Goal: Browse casually

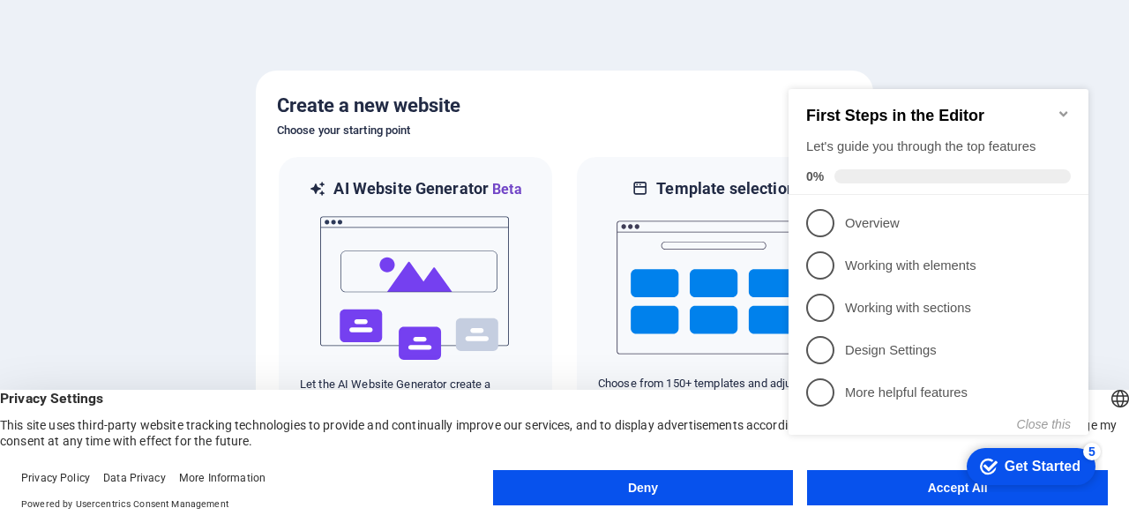
click at [1064, 107] on icon "Minimize checklist" at bounding box center [1064, 114] width 14 height 14
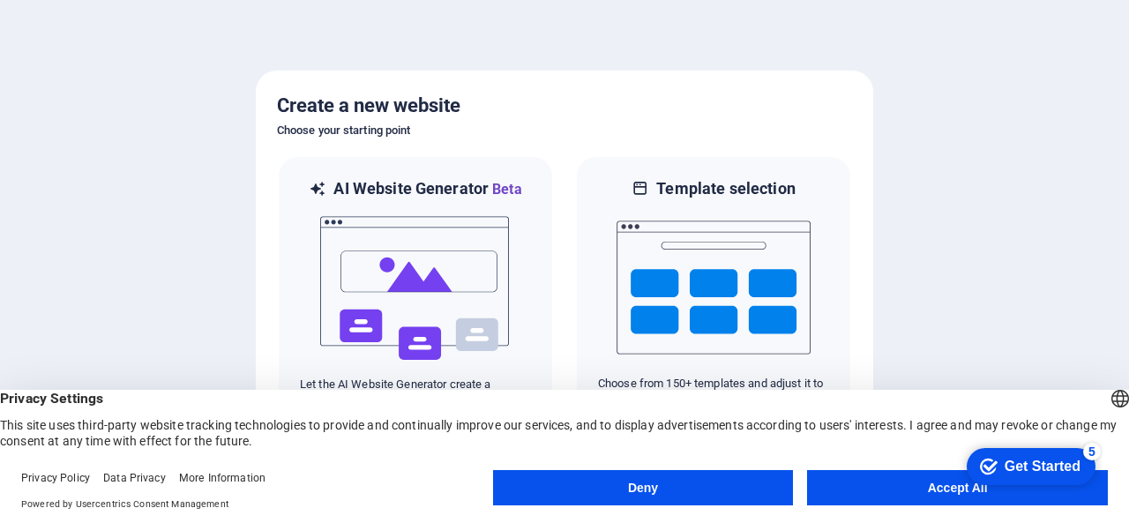
click at [862, 483] on button "Accept All" at bounding box center [957, 487] width 301 height 35
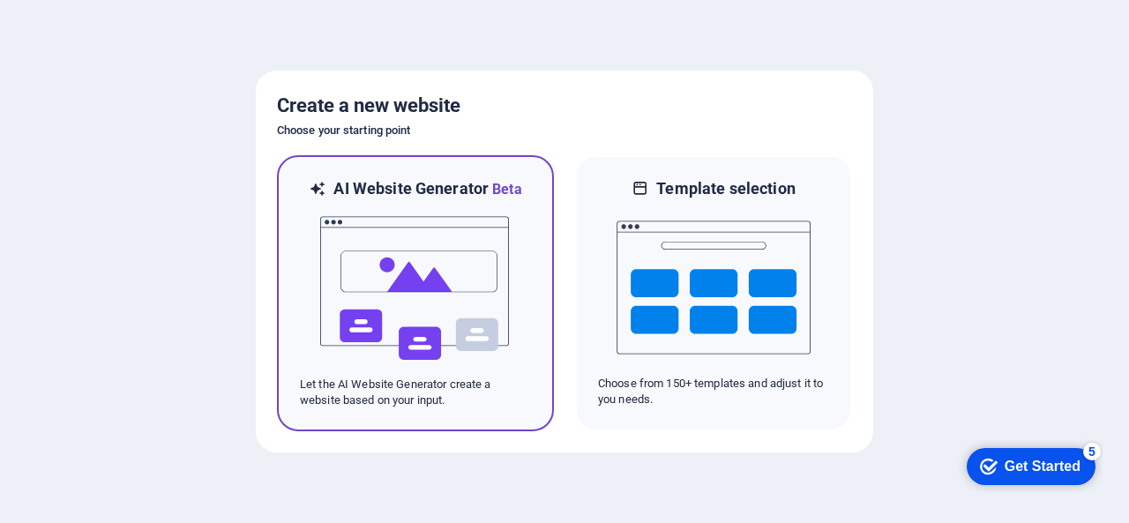
click at [426, 334] on img at bounding box center [416, 288] width 194 height 176
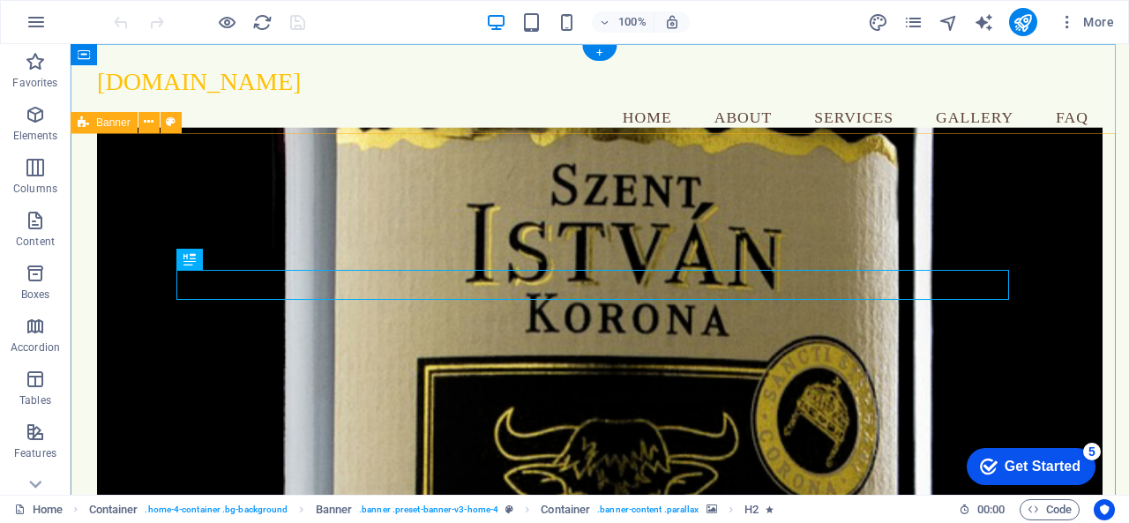
click at [1108, 163] on div "Welcome to [DOMAIN_NAME] Pure Sweetness from Our Hives Shop Now" at bounding box center [600, 494] width 1059 height 662
